Goal: Task Accomplishment & Management: Complete application form

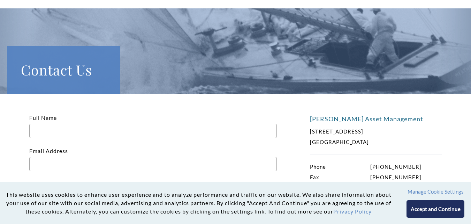
scroll to position [140, 0]
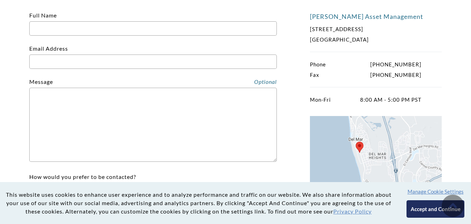
click at [86, 35] on input "Full Name" at bounding box center [153, 28] width 248 height 14
type input "[PERSON_NAME]"
type input "[EMAIL_ADDRESS][DOMAIN_NAME]"
type input "8587581946"
click at [98, 148] on textarea "Contact form" at bounding box center [153, 125] width 248 height 74
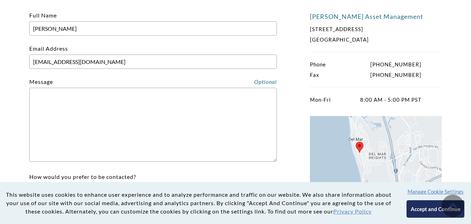
paste textarea "Lo ipsu Dolors Ametconsecte adip. Eli sed doei tem inc utlabore etdo magnaali e…"
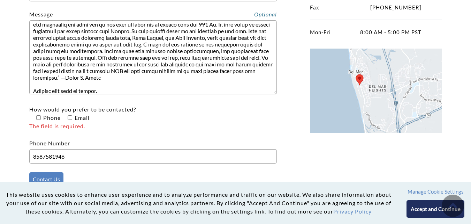
scroll to position [244, 0]
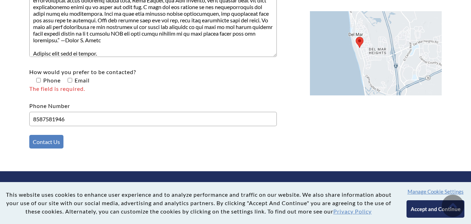
type textarea "Lo ipsu Dolors Ametconsecte adip. Eli sed doei tem inc utlabore etdo magnaali e…"
click at [91, 81] on p "How would you prefer to be contacted? Phone Email The field is required." at bounding box center [153, 80] width 248 height 25
click at [70, 80] on input"] "How would you prefer to be contacted? Phone Email The field is required." at bounding box center [70, 80] width 5 height 5
checkbox input"] "true"
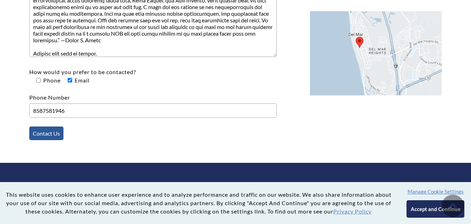
click at [49, 129] on input "Contact Us" at bounding box center [46, 133] width 34 height 14
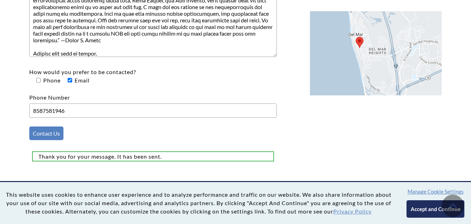
scroll to position [0, 0]
